Goal: Check status: Check status

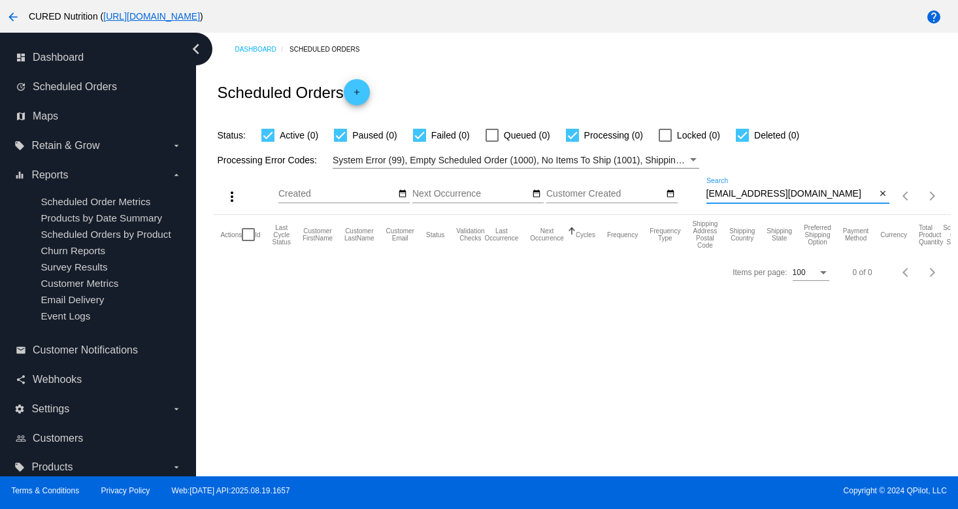
click at [740, 197] on input "[EMAIL_ADDRESS][DOMAIN_NAME]" at bounding box center [792, 194] width 170 height 10
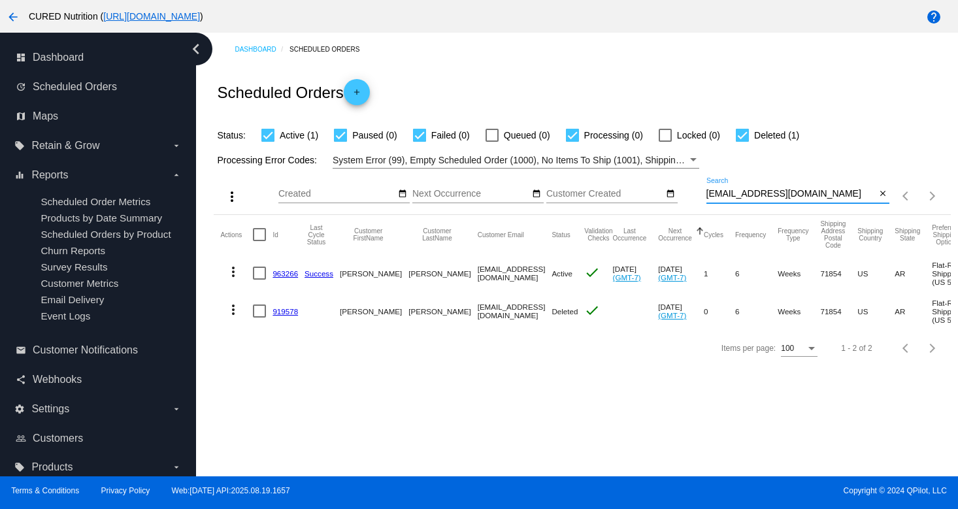
type input "[EMAIL_ADDRESS][DOMAIN_NAME]"
click at [290, 275] on link "963266" at bounding box center [285, 273] width 25 height 8
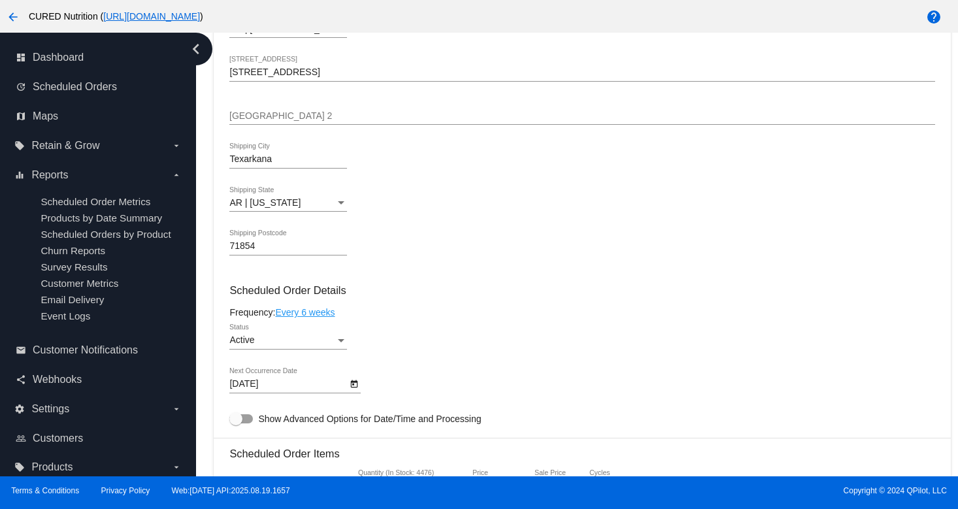
scroll to position [619, 0]
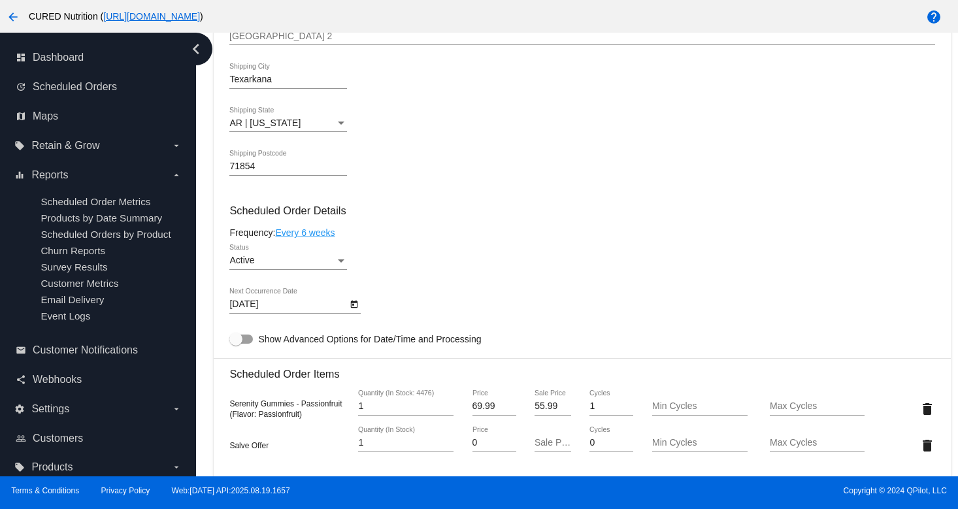
click at [305, 266] on div "Active" at bounding box center [282, 261] width 106 height 10
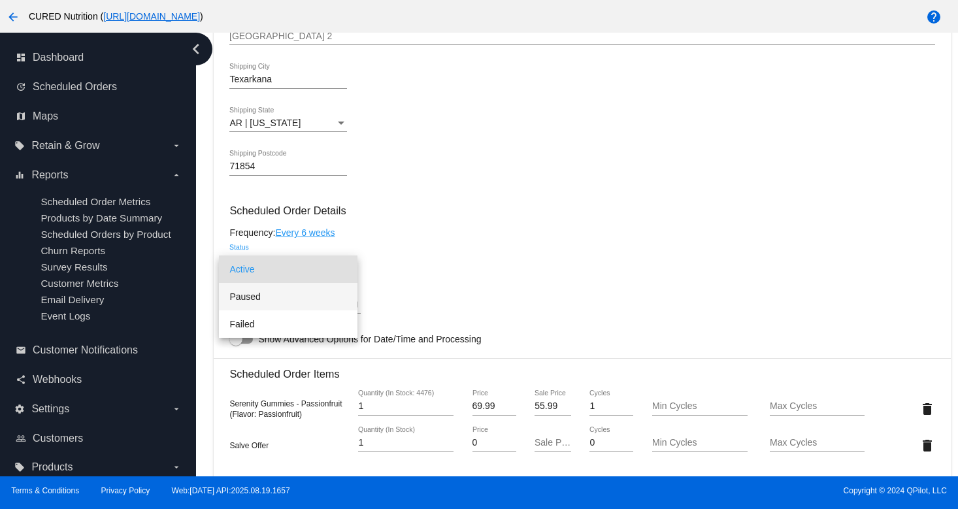
click at [311, 292] on span "Paused" at bounding box center [288, 296] width 118 height 27
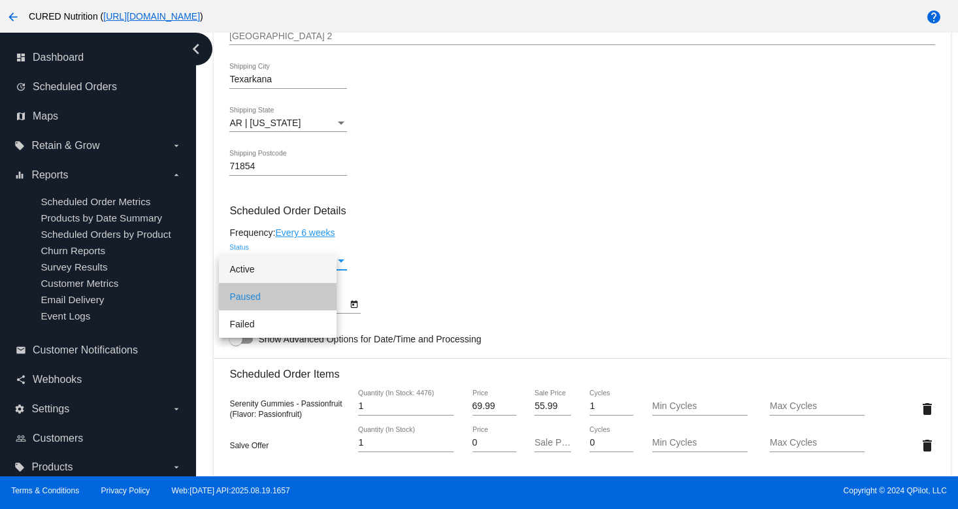
click at [440, 282] on div "Paused Status" at bounding box center [581, 262] width 705 height 37
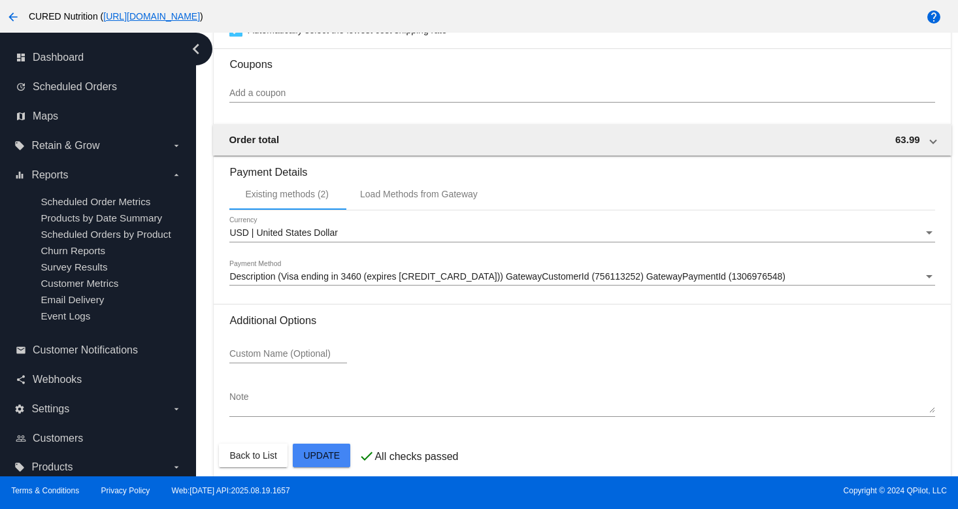
scroll to position [1223, 0]
